Goal: Task Accomplishment & Management: Understand process/instructions

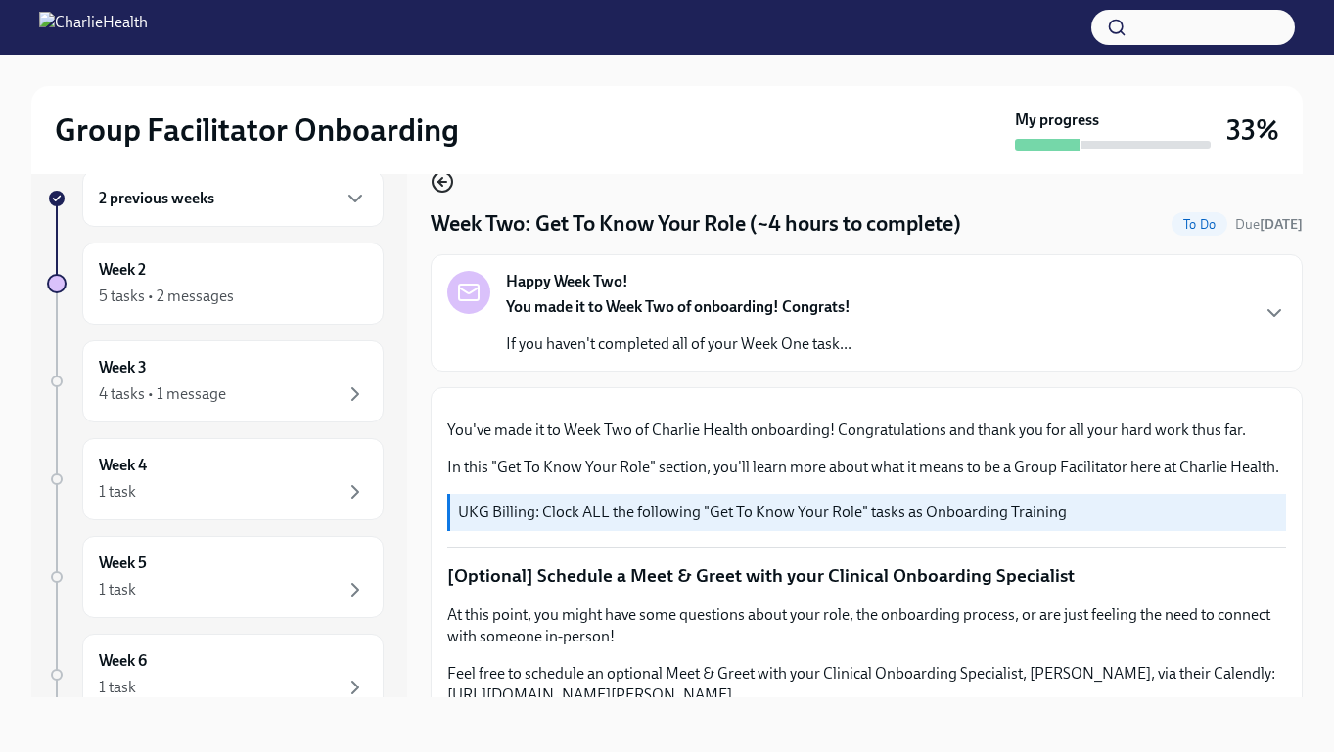
click at [441, 185] on icon "button" at bounding box center [440, 182] width 4 height 8
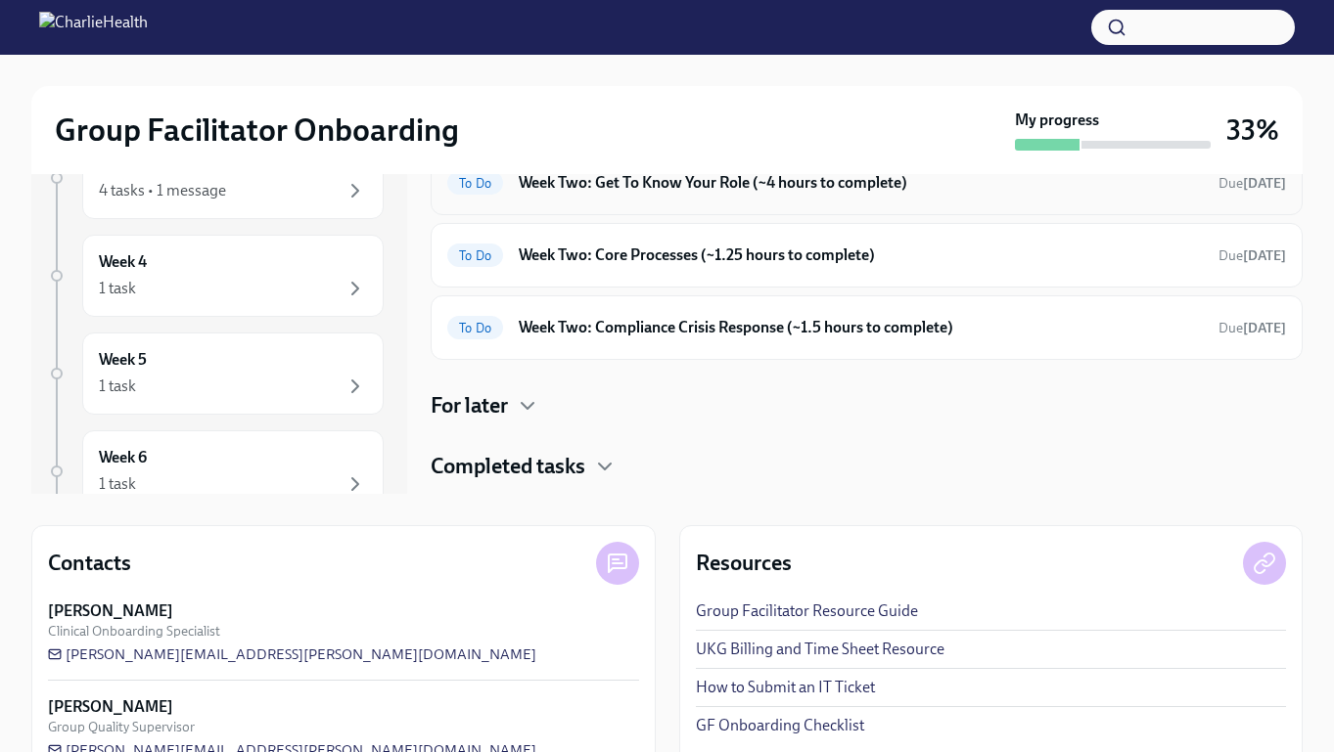
scroll to position [287, 0]
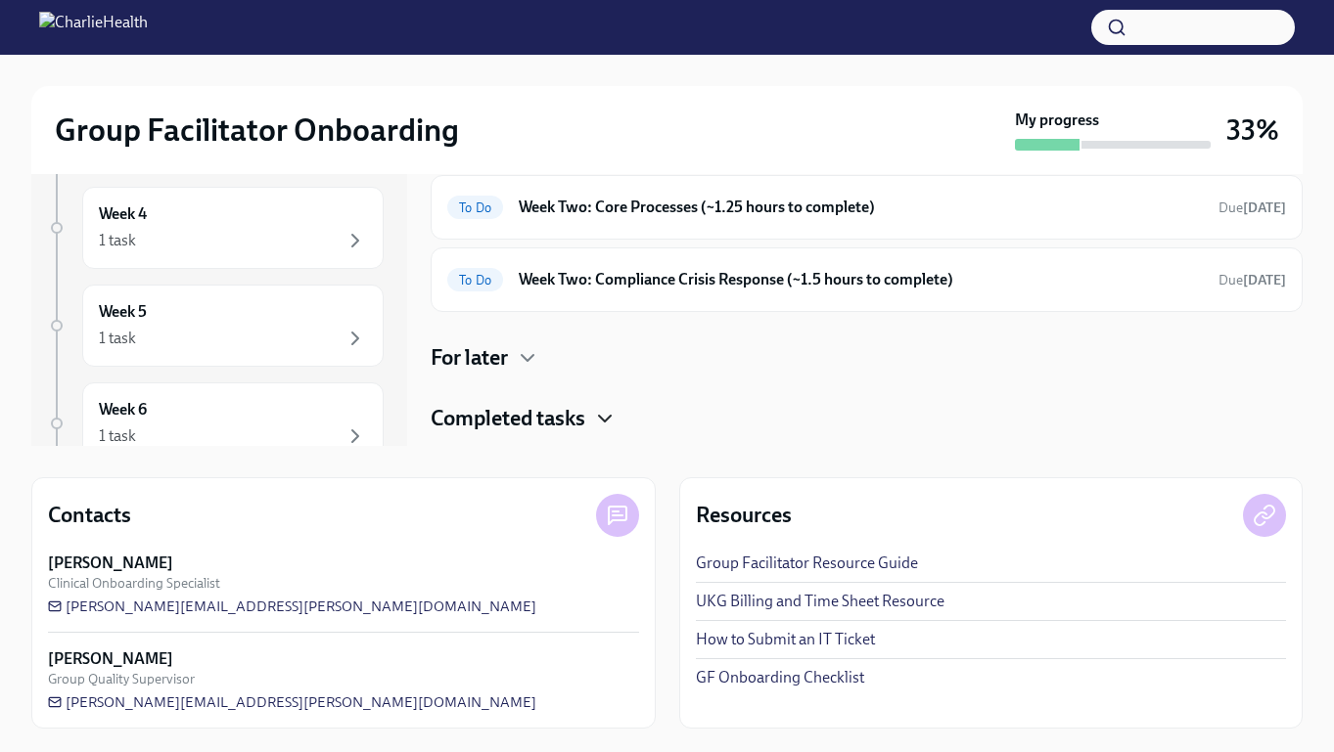
click at [602, 415] on icon "button" at bounding box center [604, 418] width 23 height 23
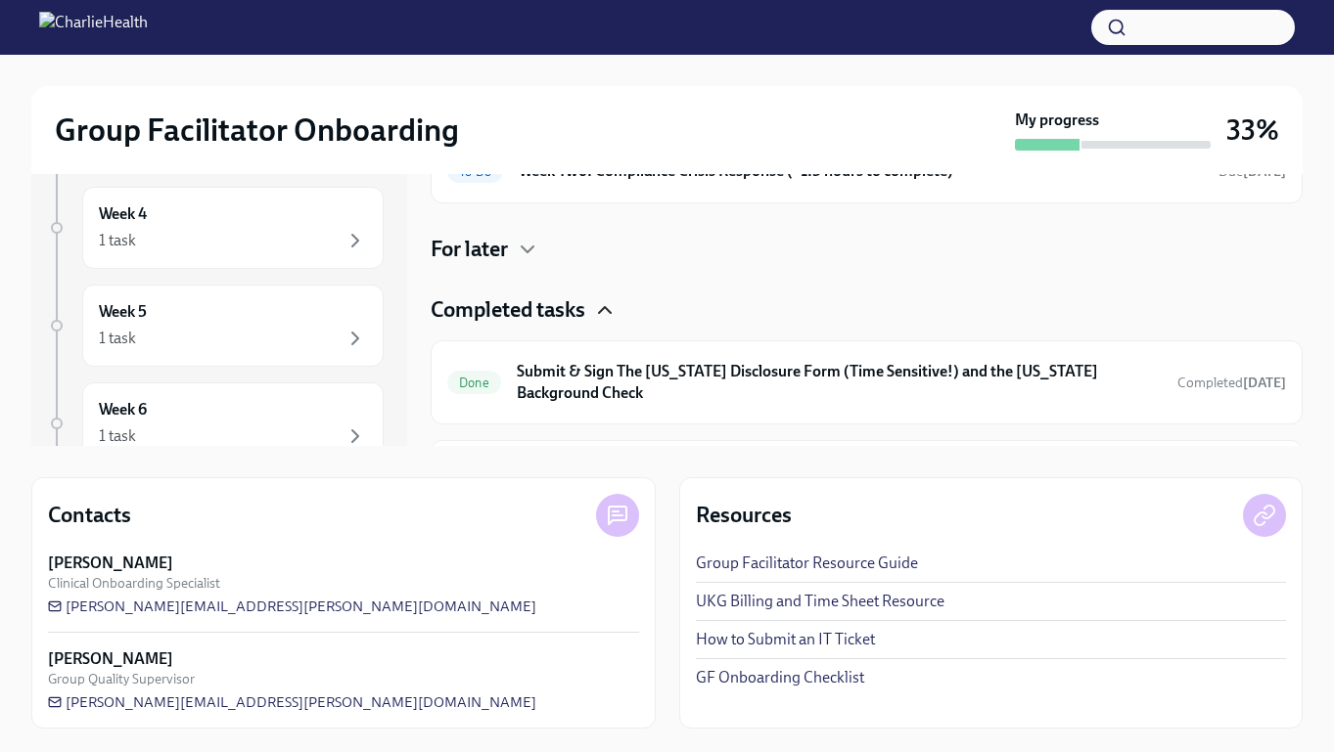
scroll to position [167, 0]
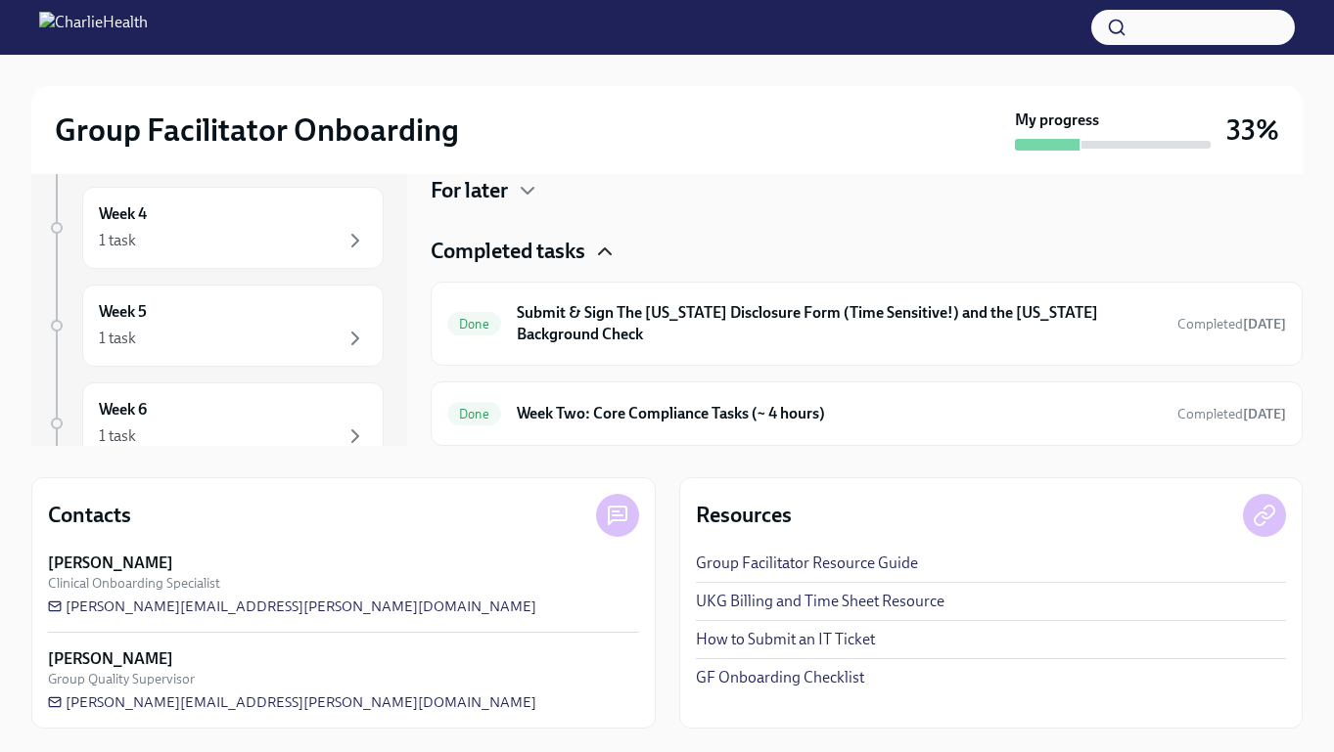
click at [602, 415] on h6 "Week Two: Core Compliance Tasks (~ 4 hours)" at bounding box center [839, 414] width 645 height 22
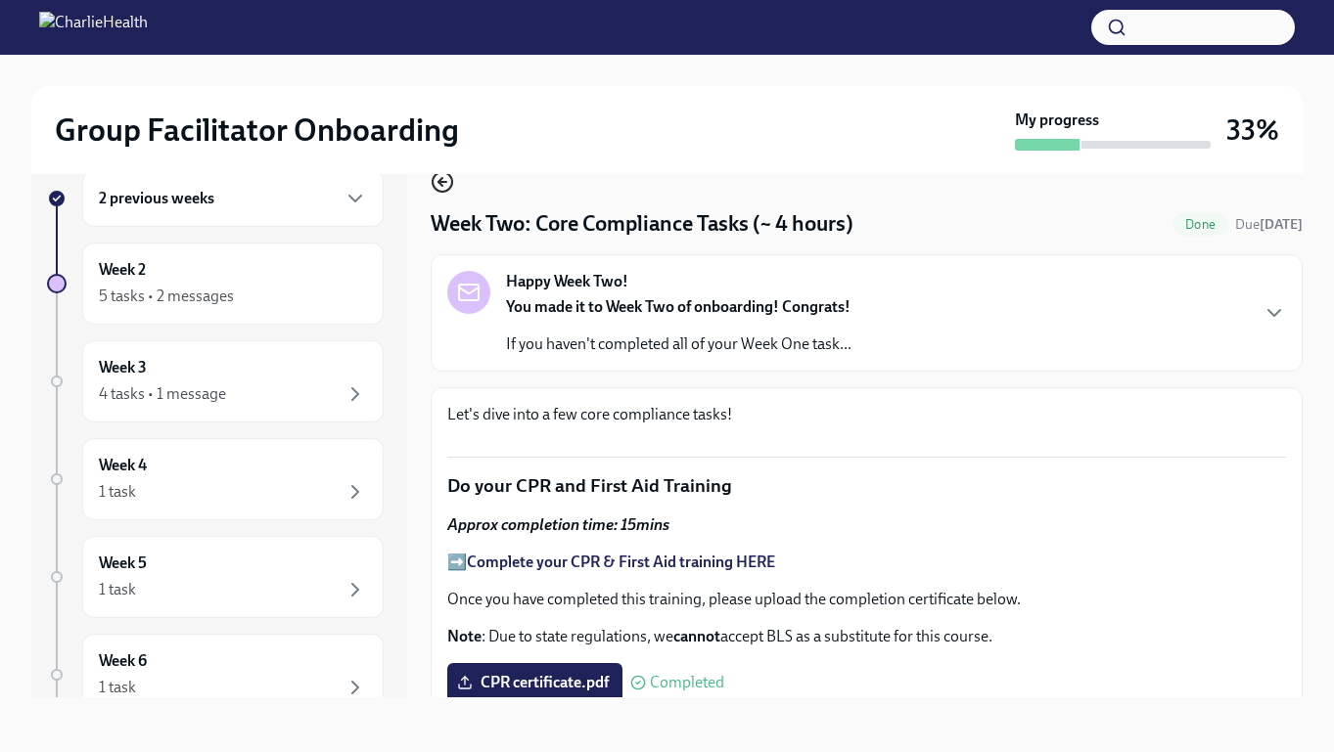
click at [440, 185] on icon "button" at bounding box center [440, 182] width 4 height 8
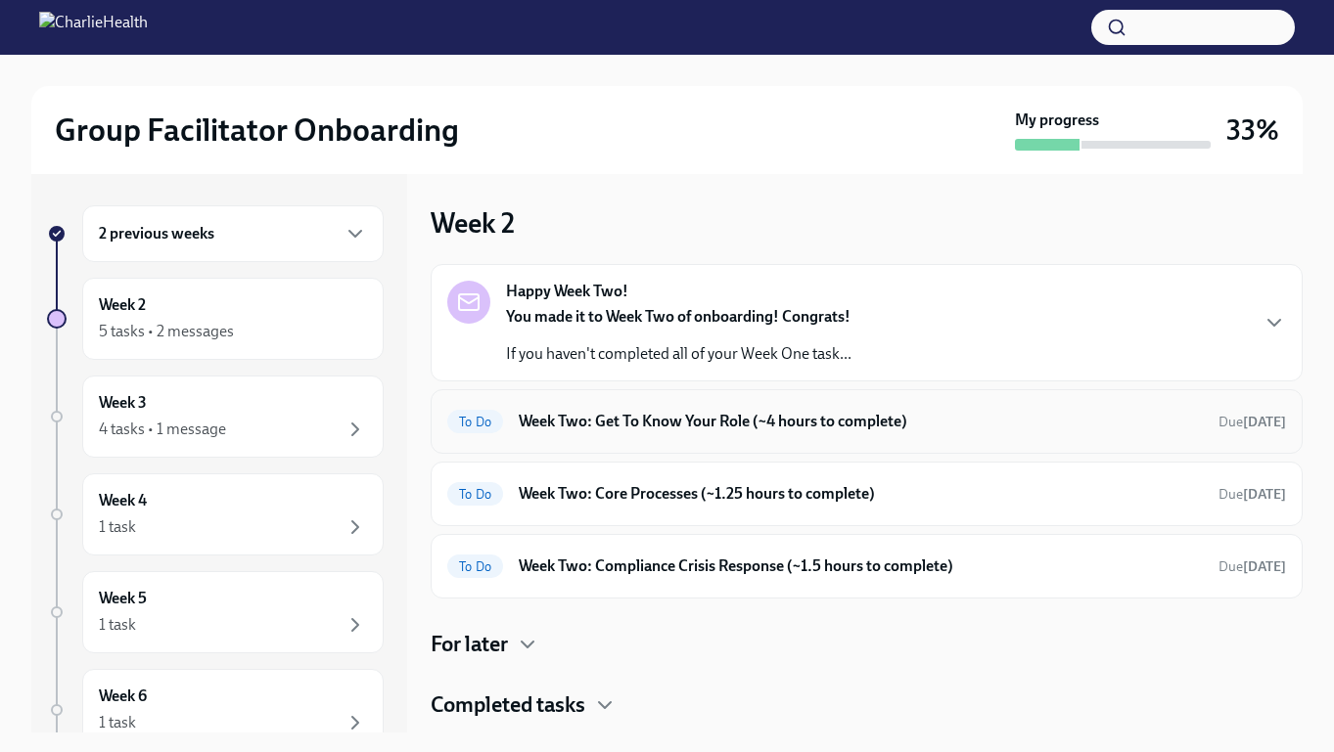
click at [751, 428] on h6 "Week Two: Get To Know Your Role (~4 hours to complete)" at bounding box center [861, 422] width 684 height 22
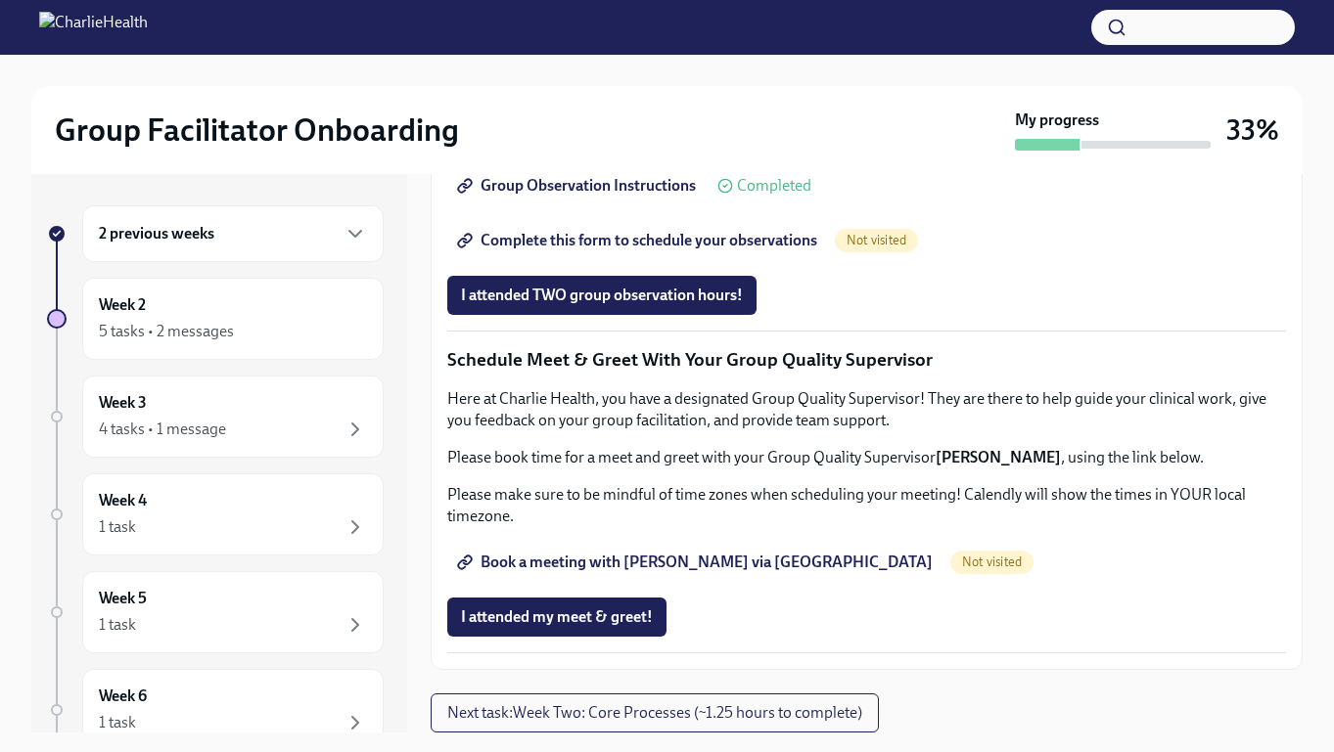
scroll to position [1853, 0]
click at [696, 244] on span "Complete this form to schedule your observations" at bounding box center [639, 241] width 356 height 20
click at [564, 561] on span "Book a meeting with [PERSON_NAME] via [GEOGRAPHIC_DATA]" at bounding box center [697, 563] width 472 height 20
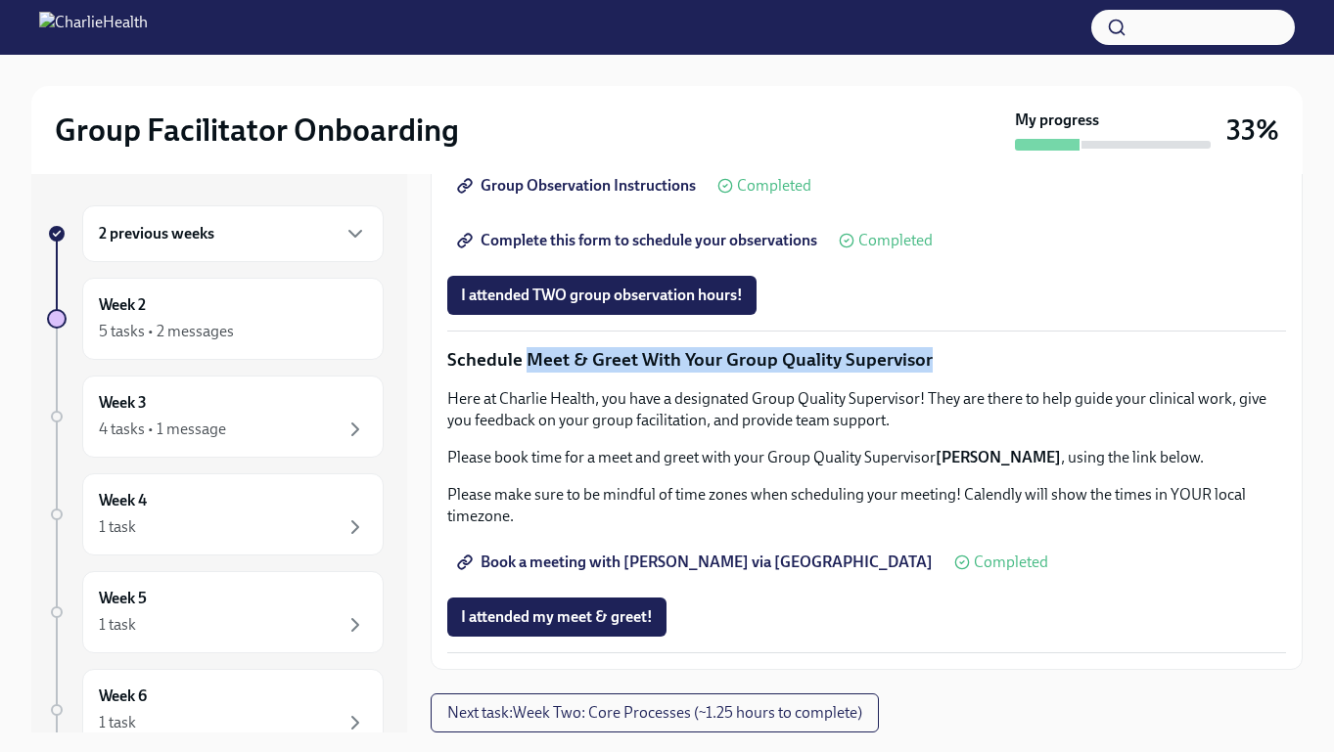
drag, startPoint x: 523, startPoint y: 357, endPoint x: 925, endPoint y: 360, distance: 401.2
click at [925, 360] on p "Schedule Meet & Greet With Your Group Quality Supervisor" at bounding box center [866, 359] width 839 height 25
copy p "Meet & Greet With Your Group Quality Supervisor"
click at [925, 360] on p "Schedule Meet & Greet With Your Group Quality Supervisor" at bounding box center [866, 359] width 839 height 25
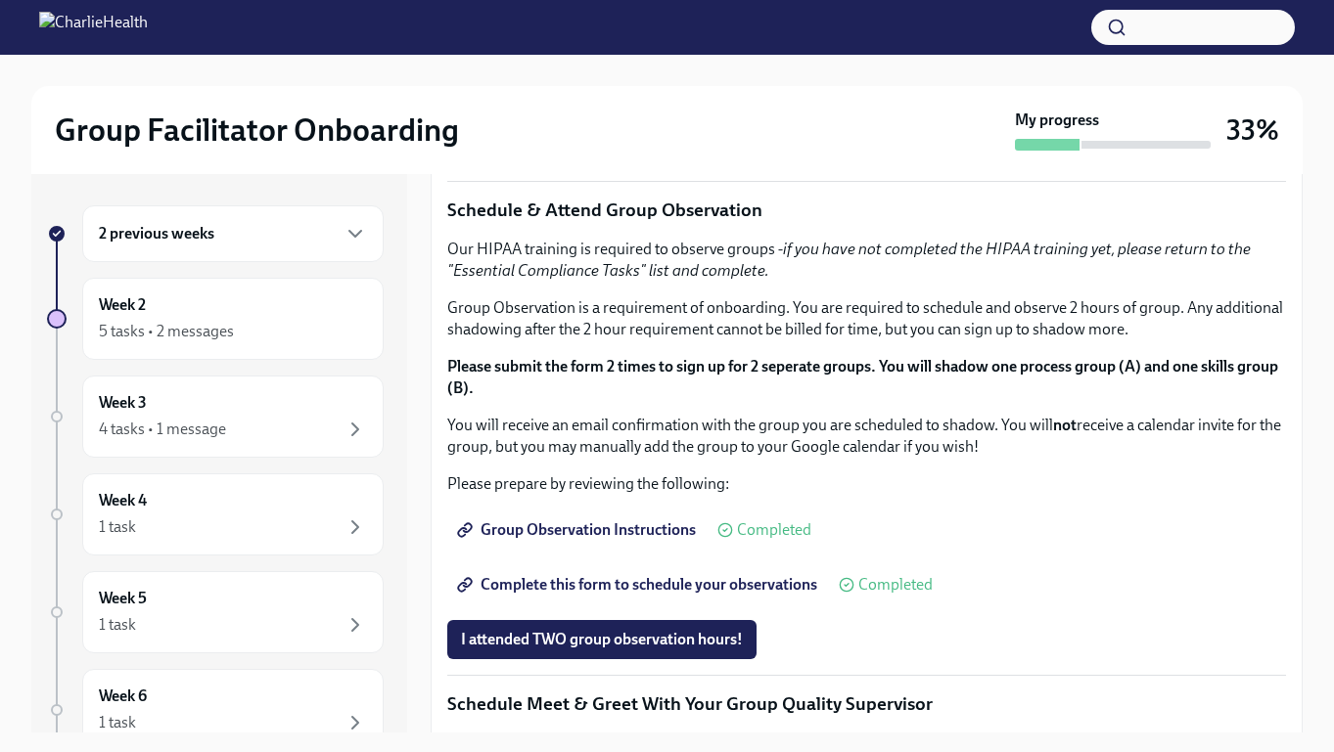
scroll to position [881, 0]
drag, startPoint x: 446, startPoint y: 481, endPoint x: 768, endPoint y: 484, distance: 321.9
copy p "[URL][DOMAIN_NAME][PERSON_NAME]"
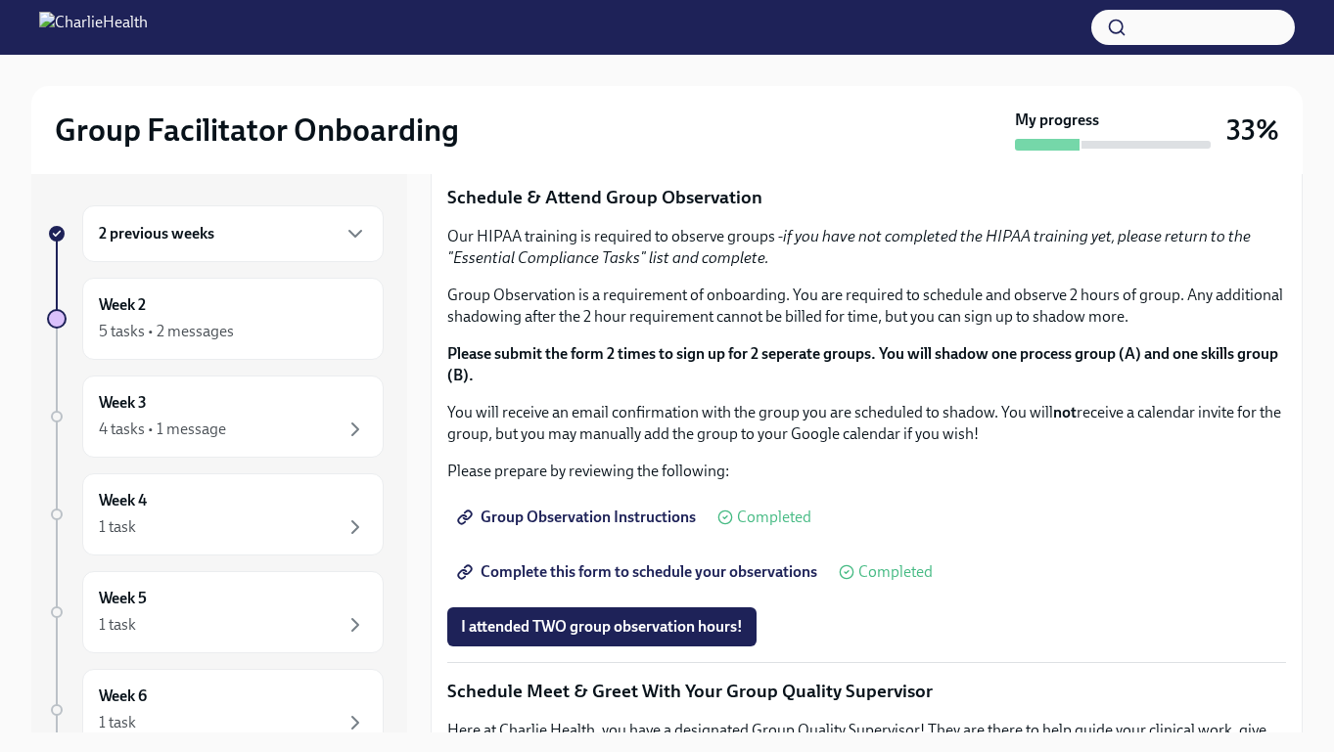
scroll to position [1, 0]
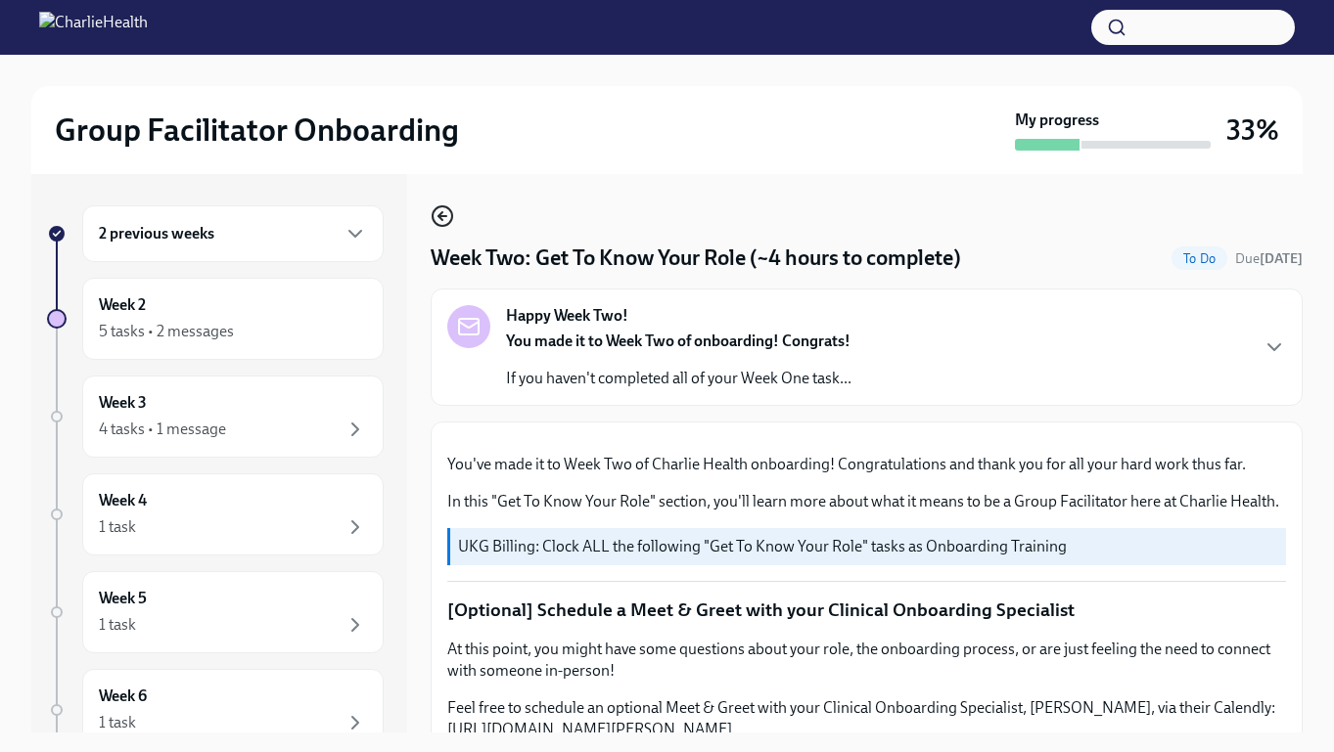
click at [440, 214] on icon "button" at bounding box center [440, 216] width 4 height 8
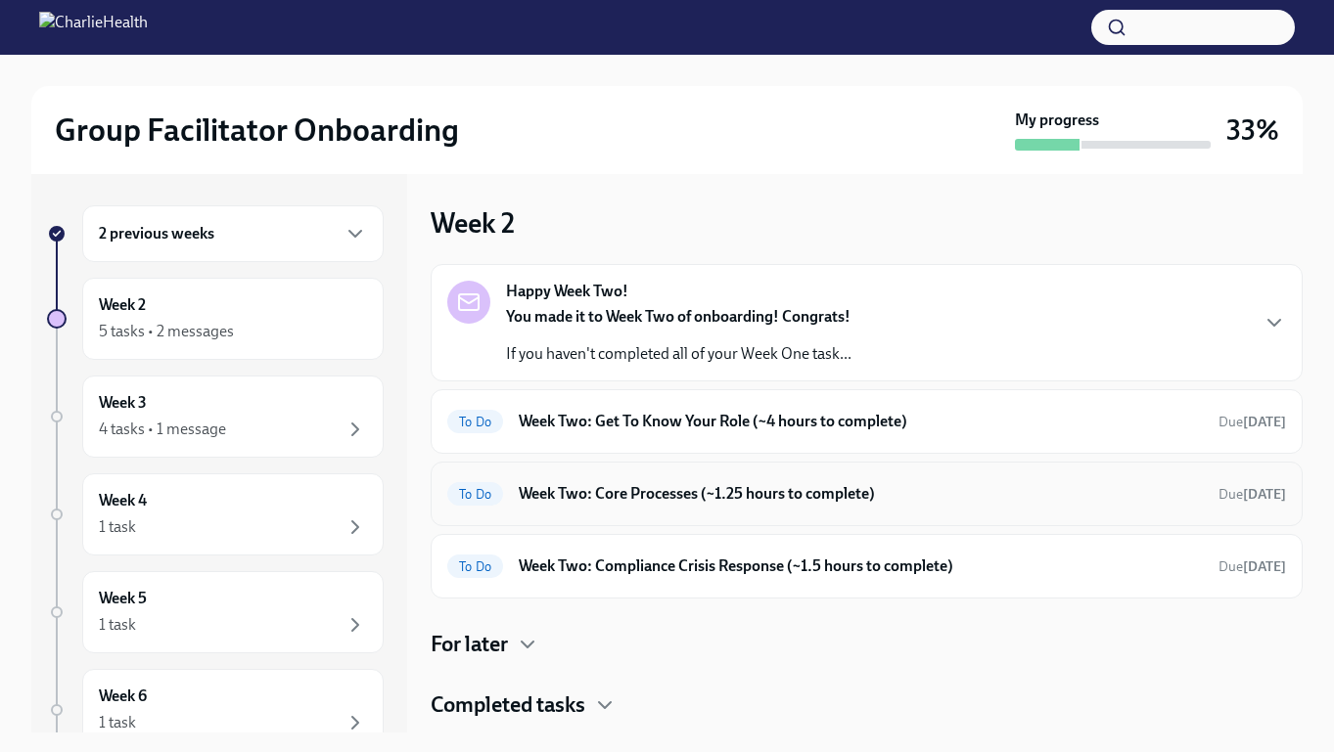
click at [784, 495] on h6 "Week Two: Core Processes (~1.25 hours to complete)" at bounding box center [861, 494] width 684 height 22
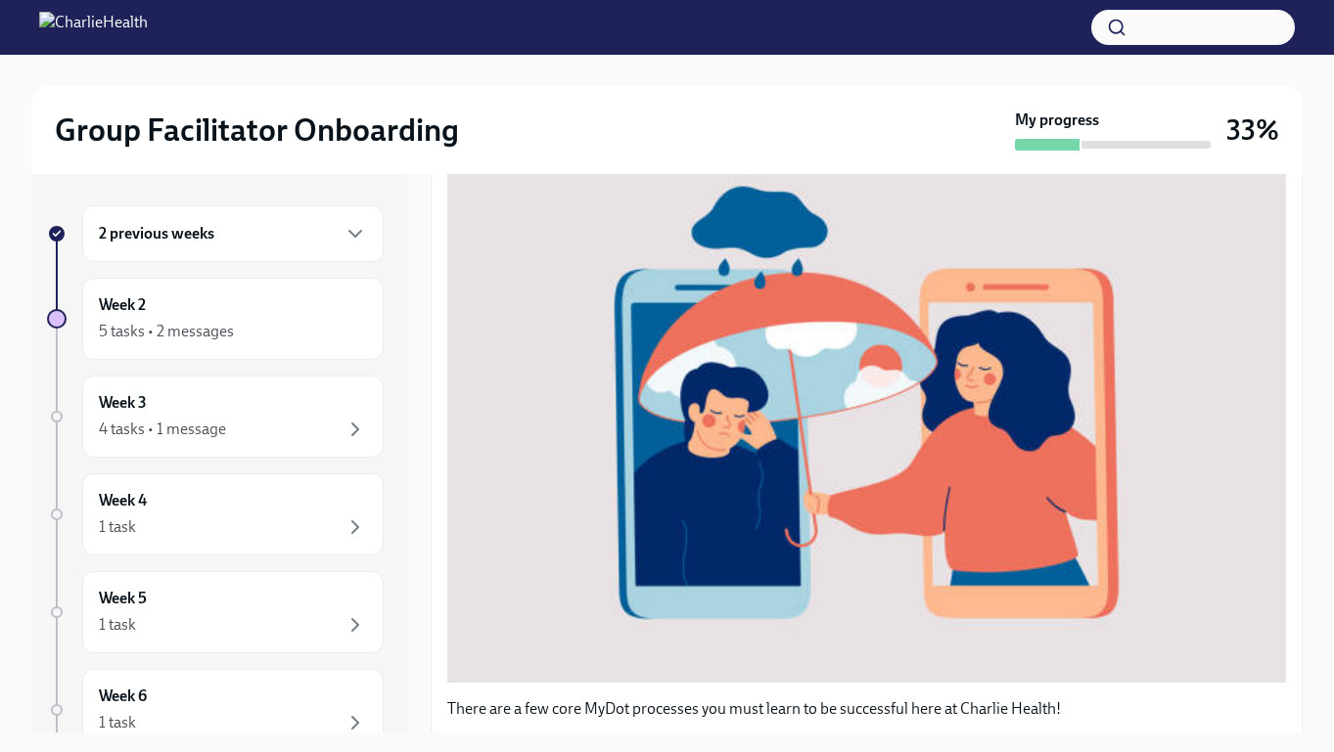
scroll to position [740, 0]
